Goal: Task Accomplishment & Management: Use online tool/utility

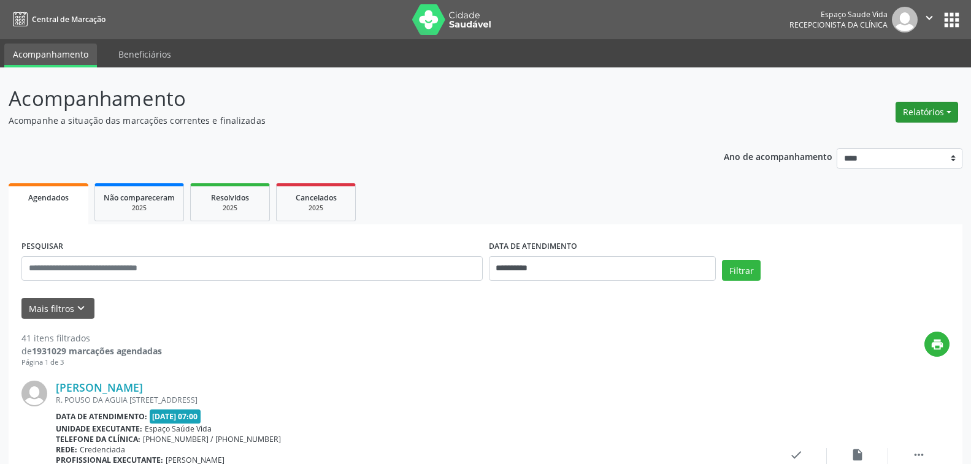
click at [921, 110] on button "Relatórios" at bounding box center [926, 112] width 63 height 21
click at [864, 142] on link "Agendamentos" at bounding box center [893, 138] width 132 height 17
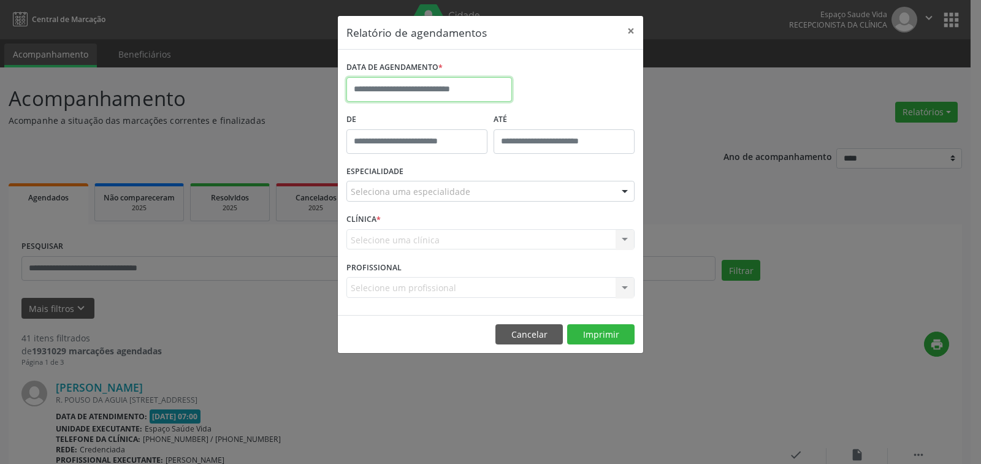
click at [452, 86] on input "text" at bounding box center [429, 89] width 166 height 25
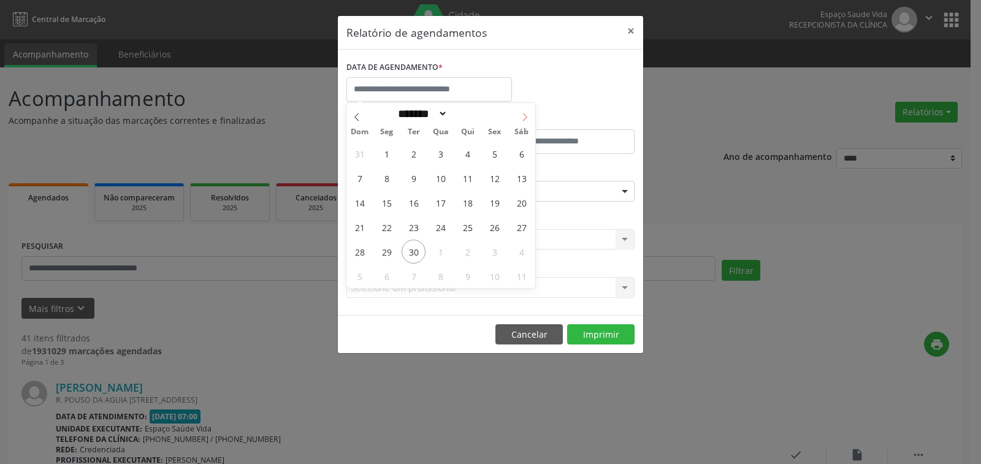
click at [522, 114] on icon at bounding box center [525, 117] width 9 height 9
select select "*"
click at [498, 153] on span "3" at bounding box center [495, 154] width 24 height 24
type input "**********"
click at [498, 153] on span "3" at bounding box center [495, 154] width 24 height 24
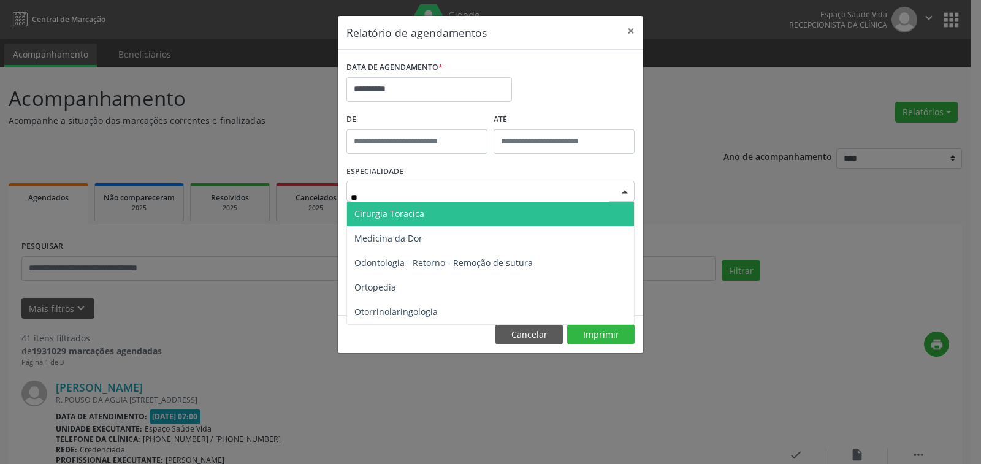
type input "***"
click at [376, 215] on span "Ortopedia" at bounding box center [375, 214] width 42 height 12
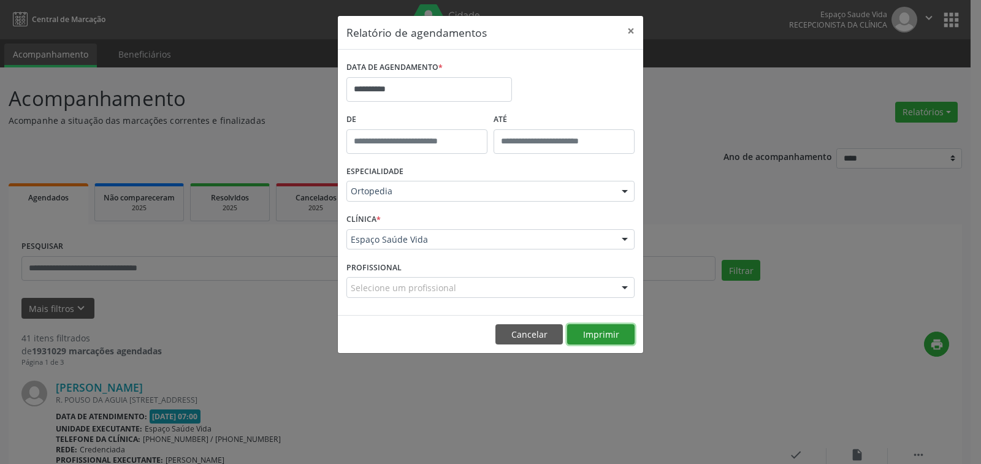
click at [615, 337] on button "Imprimir" at bounding box center [600, 334] width 67 height 21
